Goal: Task Accomplishment & Management: Manage account settings

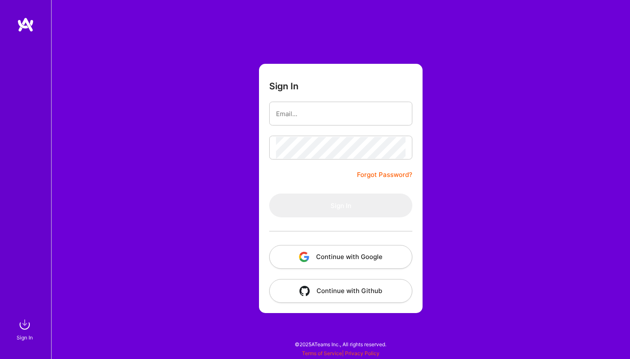
click at [319, 259] on button "Continue with Google" at bounding box center [340, 257] width 143 height 24
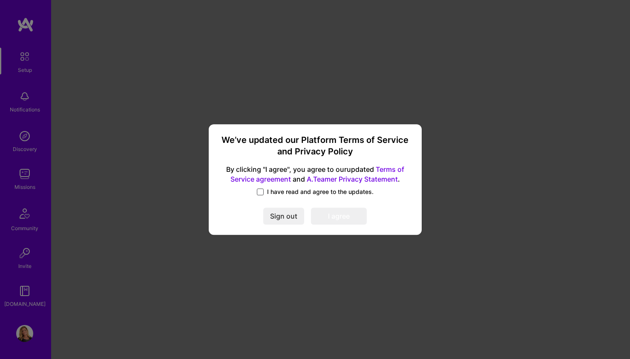
click at [262, 193] on span at bounding box center [260, 192] width 7 height 7
click at [0, 0] on input "I have read and agree to the updates." at bounding box center [0, 0] width 0 height 0
click at [332, 219] on button "I agree" at bounding box center [339, 216] width 56 height 17
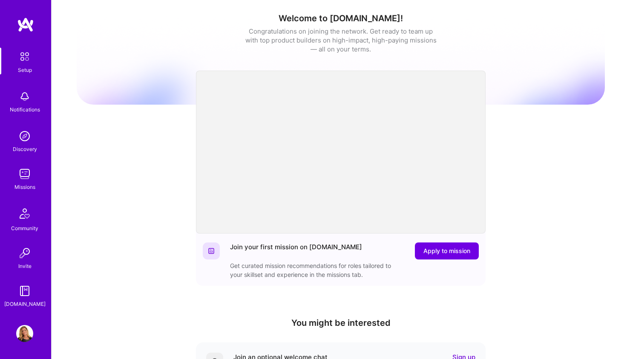
click at [23, 178] on img at bounding box center [24, 174] width 17 height 17
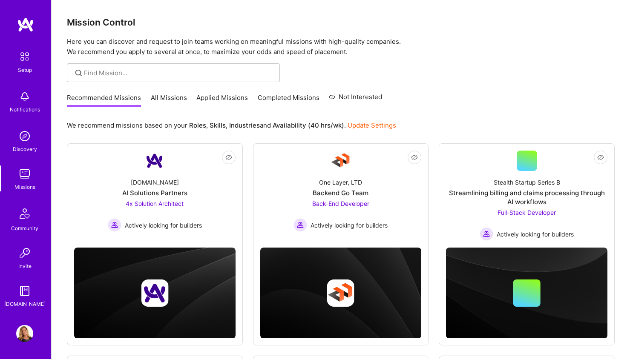
click at [25, 60] on img at bounding box center [25, 57] width 18 height 18
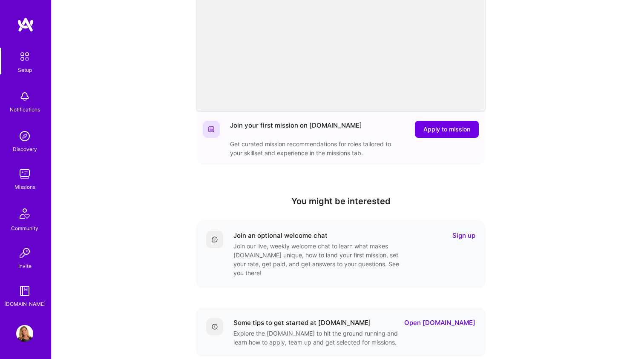
scroll to position [146, 0]
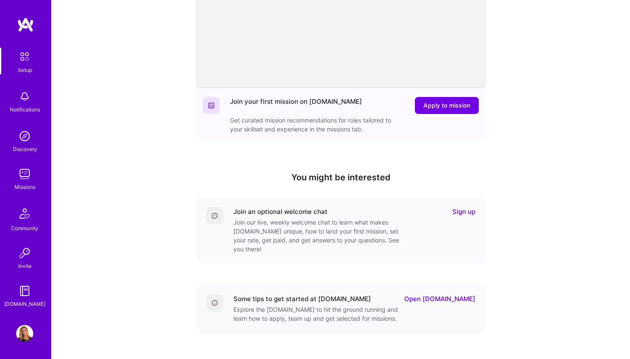
click at [29, 26] on img at bounding box center [25, 24] width 17 height 15
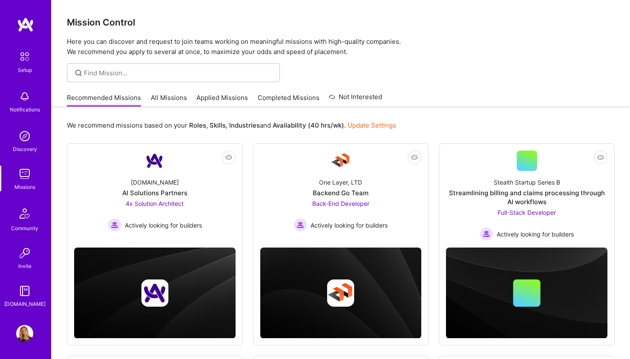
click at [368, 126] on link "Update Settings" at bounding box center [371, 125] width 49 height 8
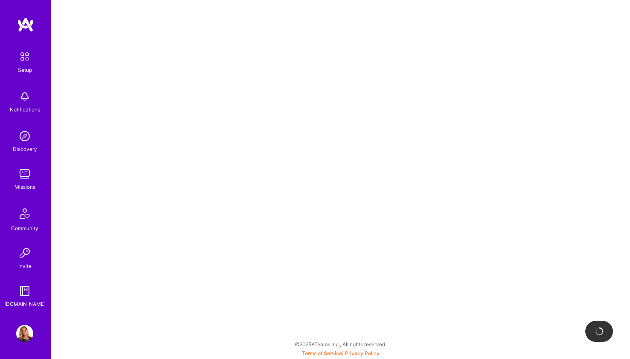
select select "US"
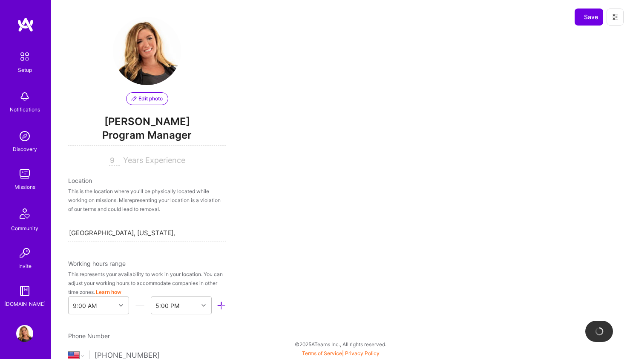
scroll to position [368, 0]
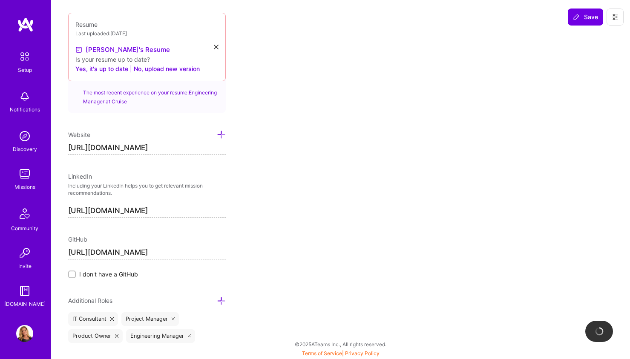
select select "Right Now"
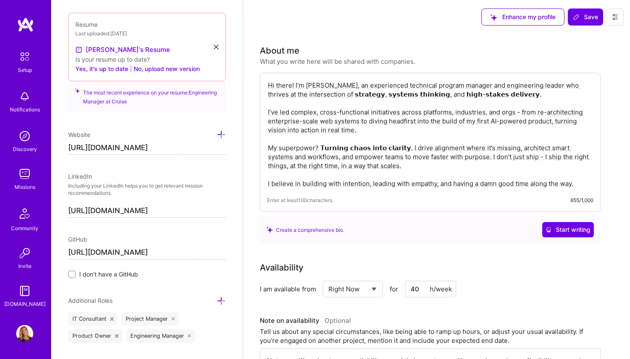
click at [419, 290] on input "40" at bounding box center [430, 289] width 51 height 17
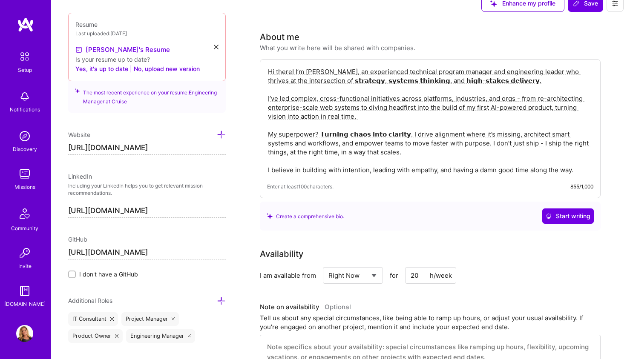
scroll to position [0, 0]
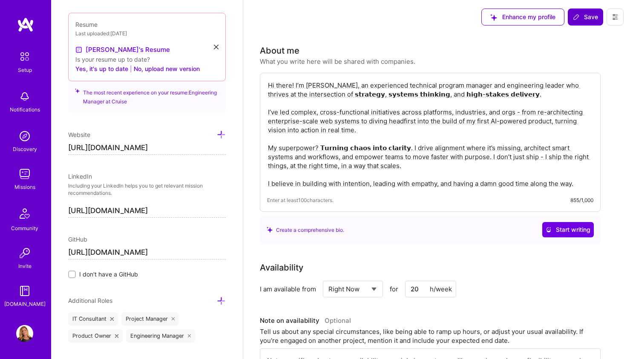
type input "20"
click at [587, 15] on span "Save" at bounding box center [585, 17] width 25 height 9
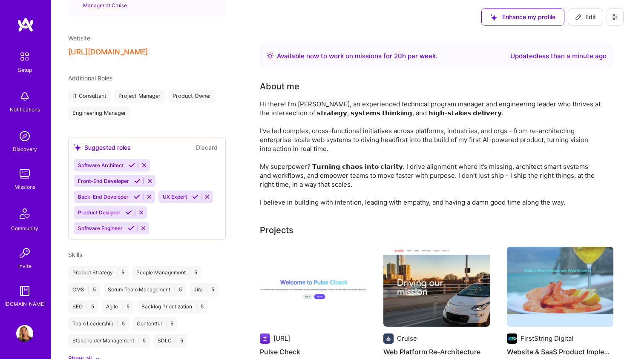
scroll to position [262, 0]
